Goal: Information Seeking & Learning: Learn about a topic

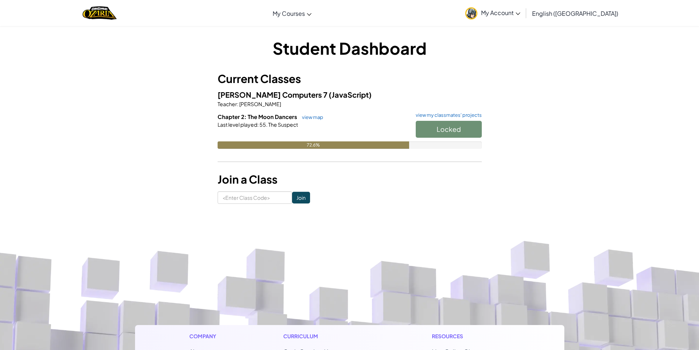
click at [445, 130] on div "Locked" at bounding box center [444, 131] width 73 height 21
click at [157, 94] on div "Student Dashboard Current Classes [PERSON_NAME] Computers 7 (JavaScript) Teache…" at bounding box center [349, 120] width 429 height 167
click at [157, 95] on div "Student Dashboard Current Classes [PERSON_NAME] Computers 7 (JavaScript) Teache…" at bounding box center [349, 120] width 429 height 167
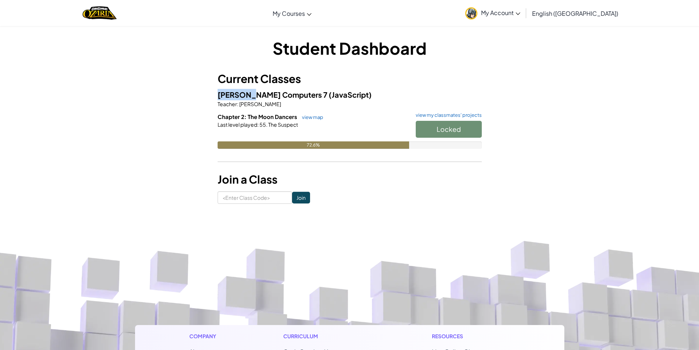
click at [157, 96] on div "Student Dashboard Current Classes [PERSON_NAME] Computers 7 (JavaScript) Teache…" at bounding box center [349, 120] width 429 height 167
click at [157, 97] on div "Student Dashboard Current Classes [PERSON_NAME] Computers 7 (JavaScript) Teache…" at bounding box center [349, 120] width 429 height 167
click at [318, 118] on link "view map" at bounding box center [310, 117] width 25 height 6
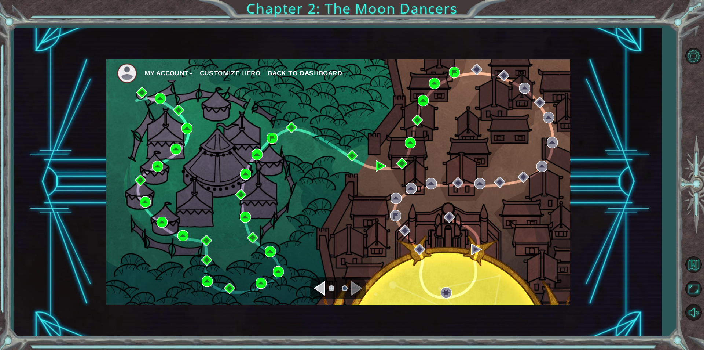
click at [314, 288] on div "Navigate to the previous page" at bounding box center [319, 288] width 11 height 15
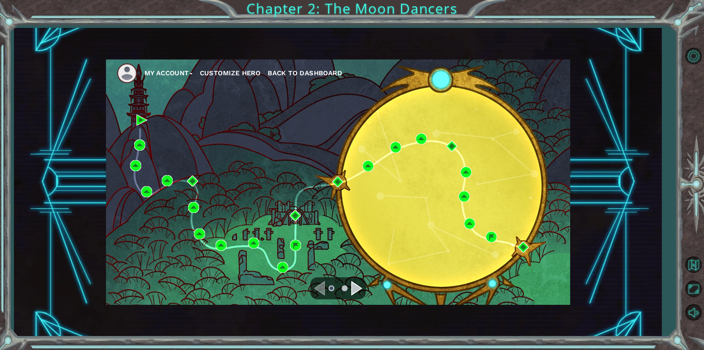
click at [351, 289] on div "Navigate to the next page" at bounding box center [356, 288] width 11 height 15
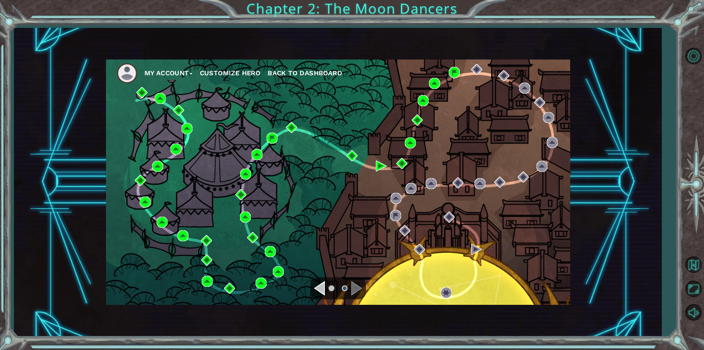
drag, startPoint x: 476, startPoint y: 76, endPoint x: 479, endPoint y: 66, distance: 10.4
click at [478, 73] on div "My Account Customize Hero Back to Dashboard" at bounding box center [338, 181] width 464 height 245
click at [480, 62] on nav "My Account Customize Hero Back to Dashboard" at bounding box center [338, 71] width 464 height 24
click at [480, 64] on img at bounding box center [476, 69] width 11 height 11
click at [479, 66] on img at bounding box center [476, 69] width 11 height 11
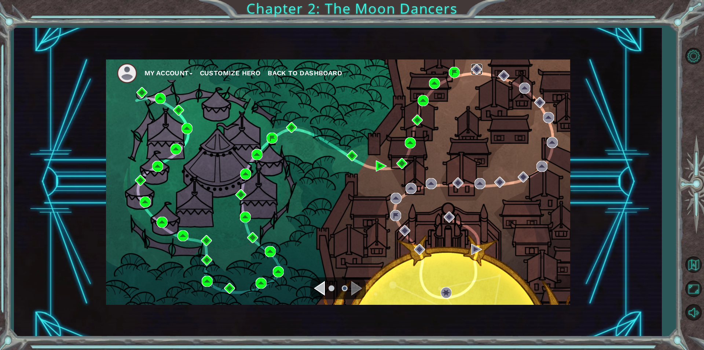
click at [479, 66] on img at bounding box center [476, 69] width 11 height 11
drag, startPoint x: 479, startPoint y: 66, endPoint x: 479, endPoint y: 80, distance: 13.9
click at [479, 66] on img at bounding box center [476, 69] width 11 height 11
click at [484, 100] on div "My Account Customize Hero Back to Dashboard" at bounding box center [338, 181] width 464 height 245
drag, startPoint x: 488, startPoint y: 104, endPoint x: 485, endPoint y: 127, distance: 23.3
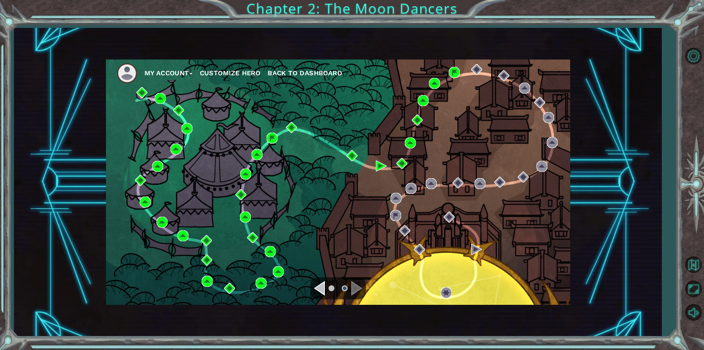
click at [488, 107] on div "My Account Customize Hero Back to Dashboard" at bounding box center [338, 181] width 464 height 245
drag, startPoint x: 485, startPoint y: 127, endPoint x: 465, endPoint y: 160, distance: 39.0
click at [477, 142] on div "My Account Customize Hero Back to Dashboard" at bounding box center [338, 181] width 464 height 245
click at [465, 161] on div "My Account Customize Hero Back to Dashboard" at bounding box center [338, 181] width 464 height 245
click at [465, 160] on div "My Account Customize Hero Back to Dashboard" at bounding box center [338, 181] width 464 height 245
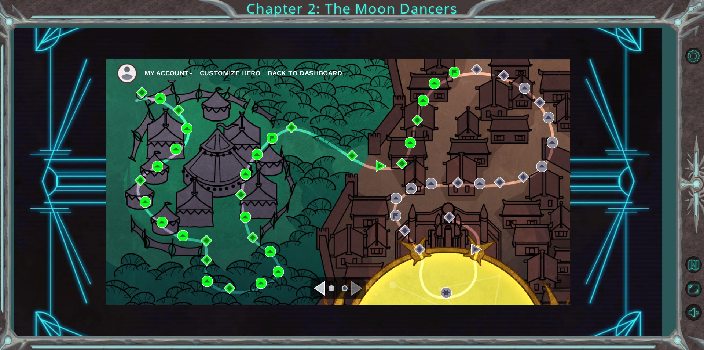
click at [465, 160] on div "My Account Customize Hero Back to Dashboard" at bounding box center [338, 181] width 464 height 245
click at [466, 150] on div "My Account Customize Hero Back to Dashboard" at bounding box center [338, 181] width 464 height 245
click at [479, 71] on img at bounding box center [476, 69] width 11 height 11
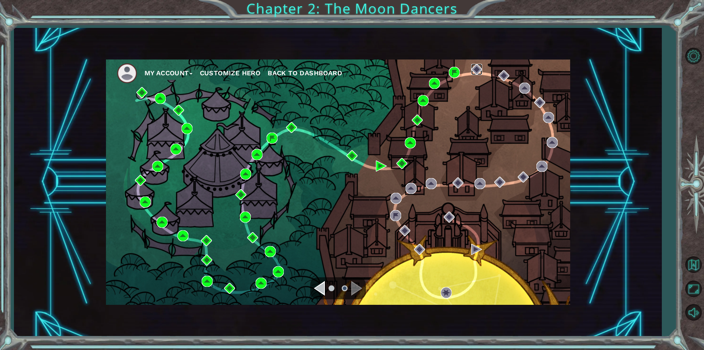
click at [479, 71] on img at bounding box center [476, 69] width 11 height 11
